Goal: Information Seeking & Learning: Find specific fact

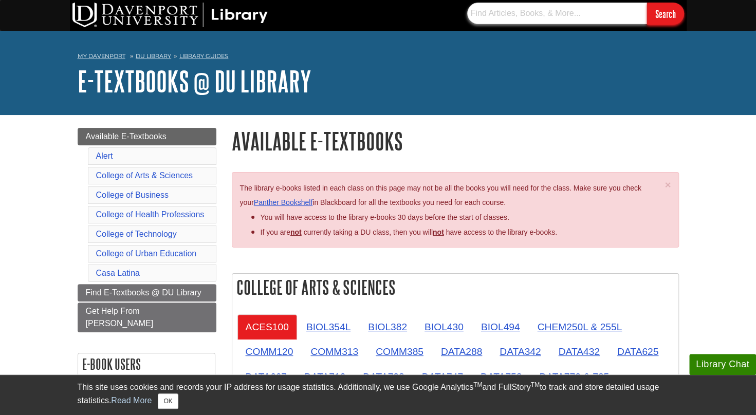
click at [574, 10] on input "text" at bounding box center [557, 14] width 180 height 22
paste input "Biology 110 [PERSON_NAME] Custom Lab Manual"
type input "Biology 110 [PERSON_NAME] Custom Lab Manual"
click at [663, 9] on input "Search" at bounding box center [665, 14] width 37 height 22
